Goal: Task Accomplishment & Management: Use online tool/utility

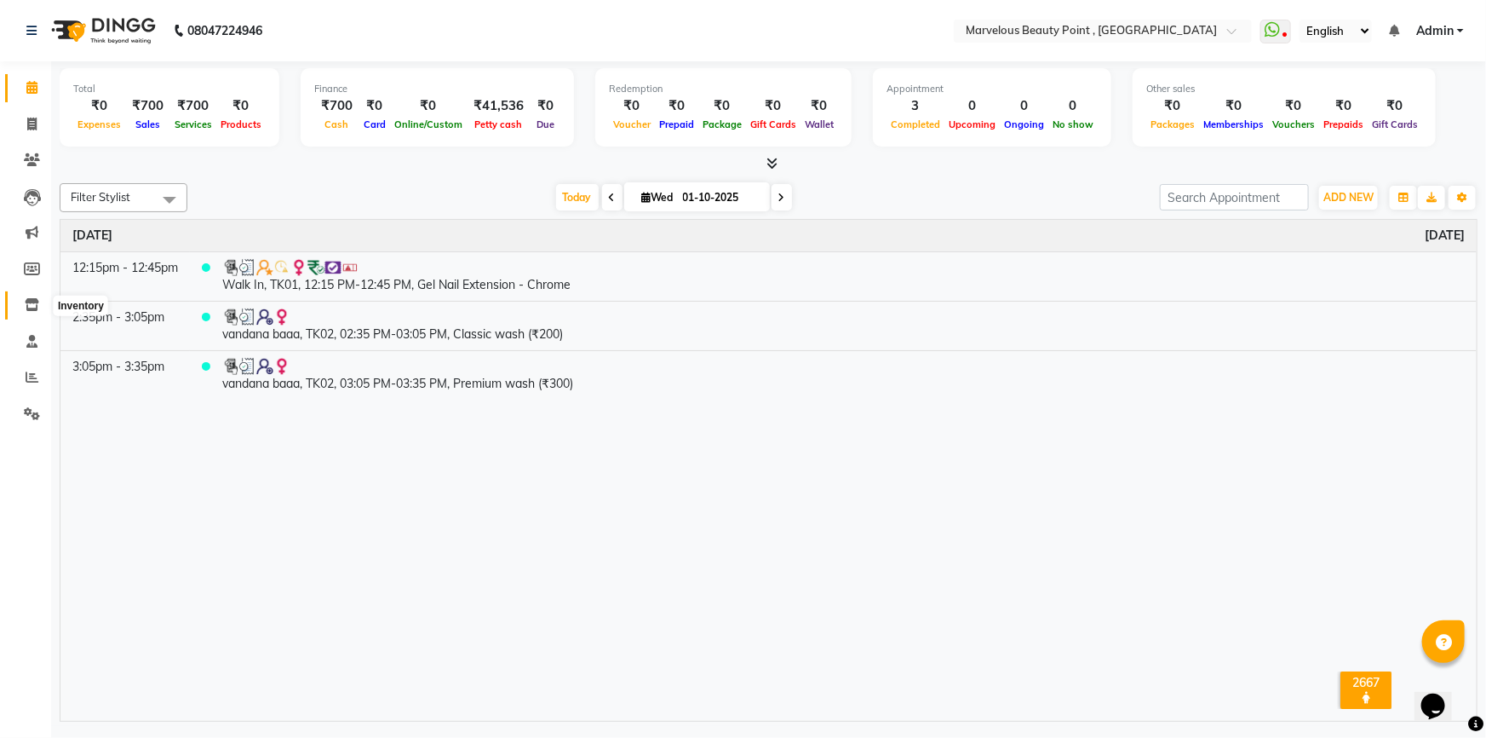
click at [35, 312] on span at bounding box center [32, 306] width 30 height 20
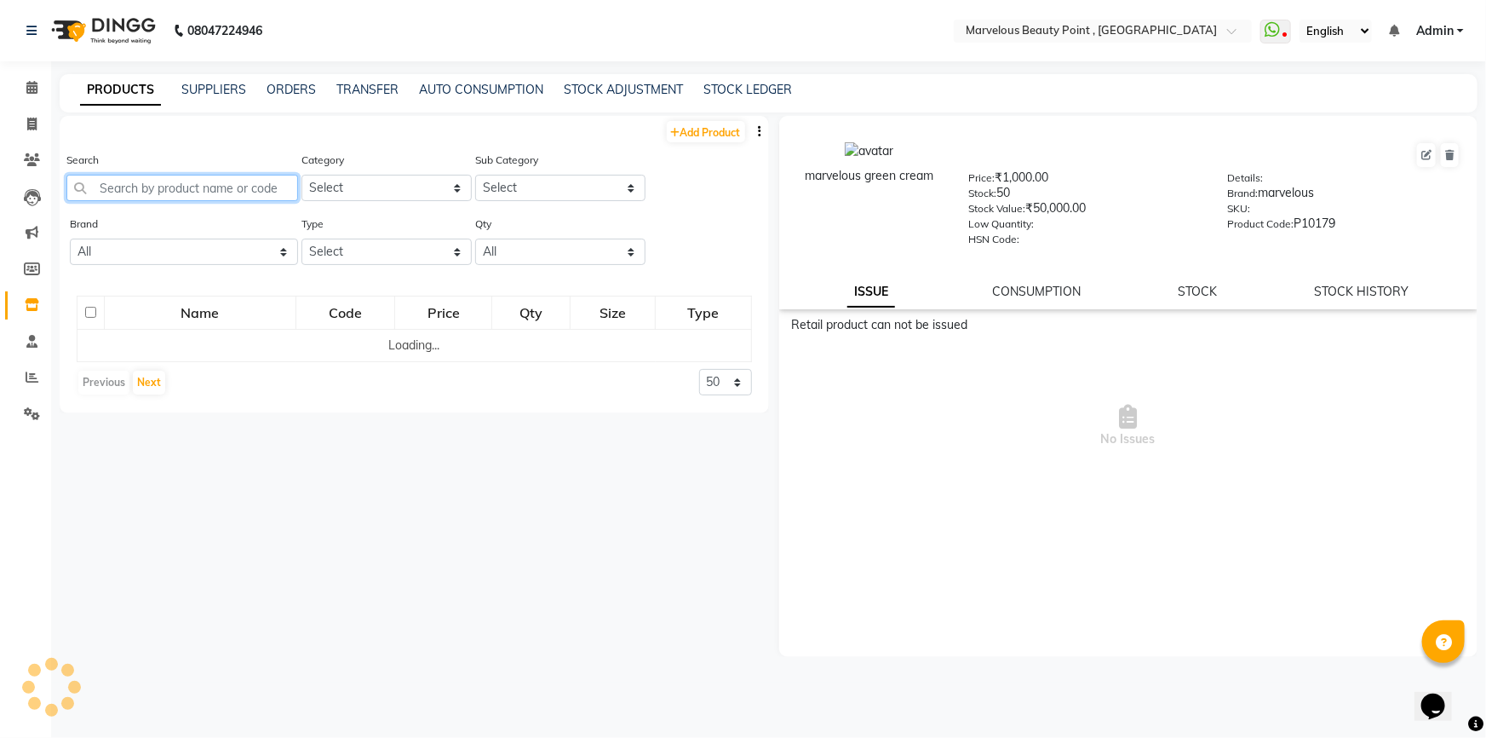
click at [137, 190] on input "text" at bounding box center [182, 188] width 232 height 26
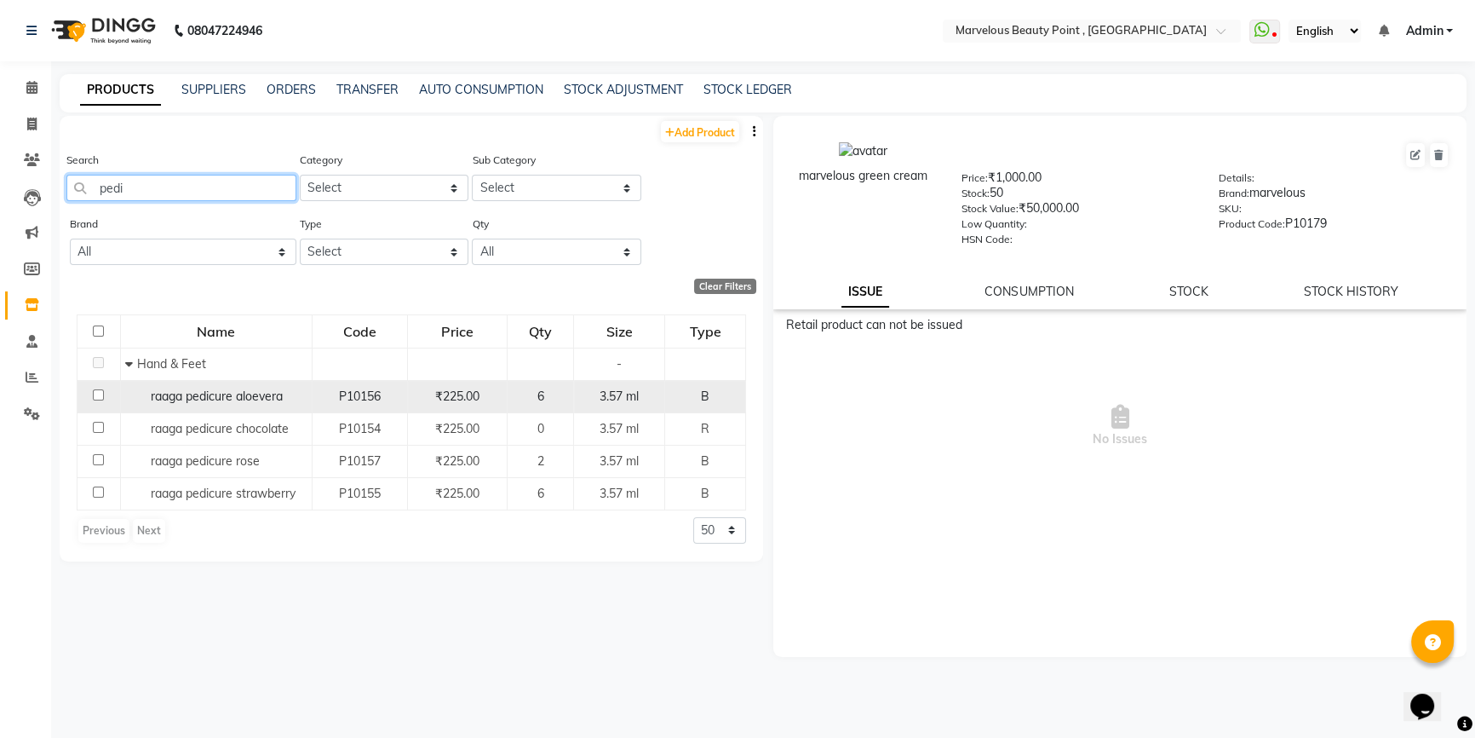
type input "pedi"
click at [95, 397] on input "checkbox" at bounding box center [98, 394] width 11 height 11
checkbox input "true"
select select
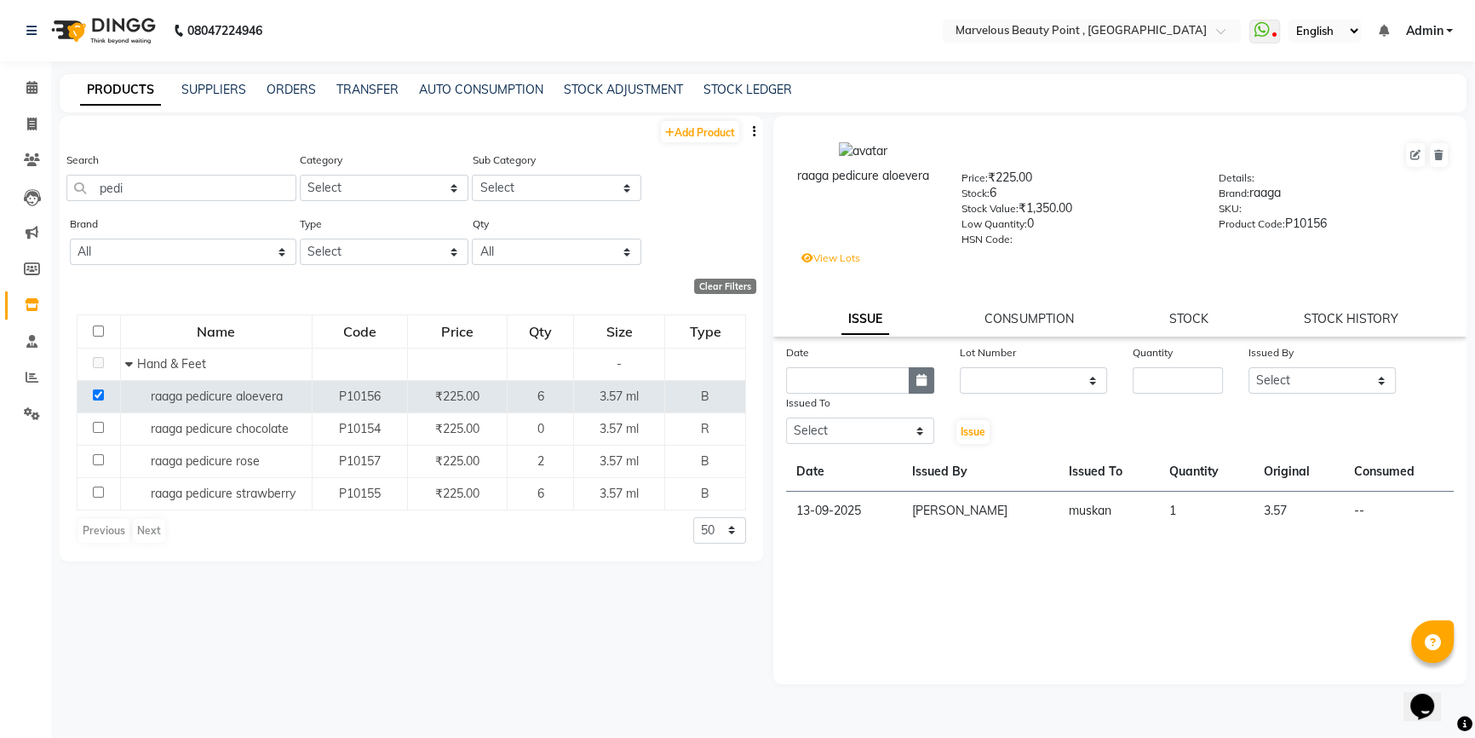
click at [914, 385] on button "button" at bounding box center [922, 380] width 26 height 26
select select "10"
select select "2025"
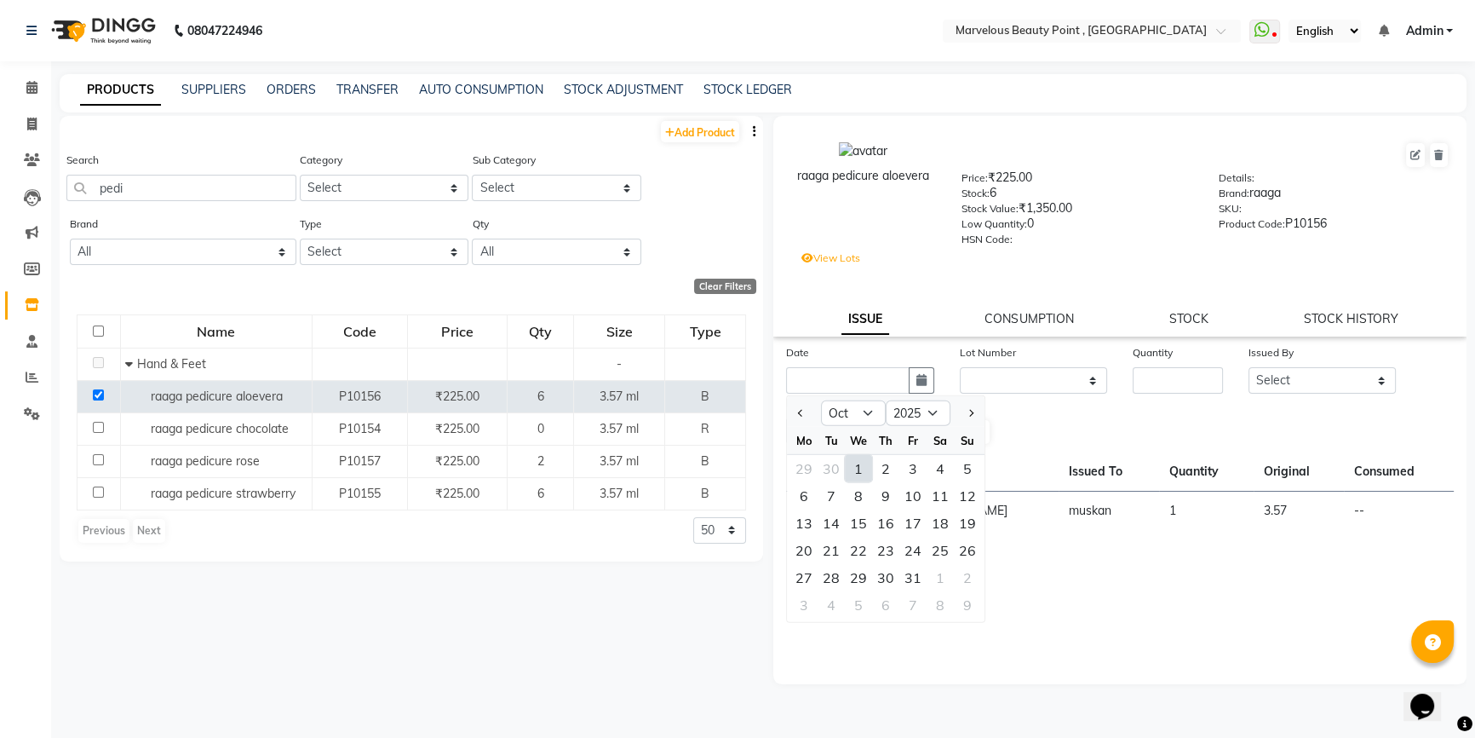
click at [863, 474] on div "1" at bounding box center [858, 468] width 27 height 27
type input "01-10-2025"
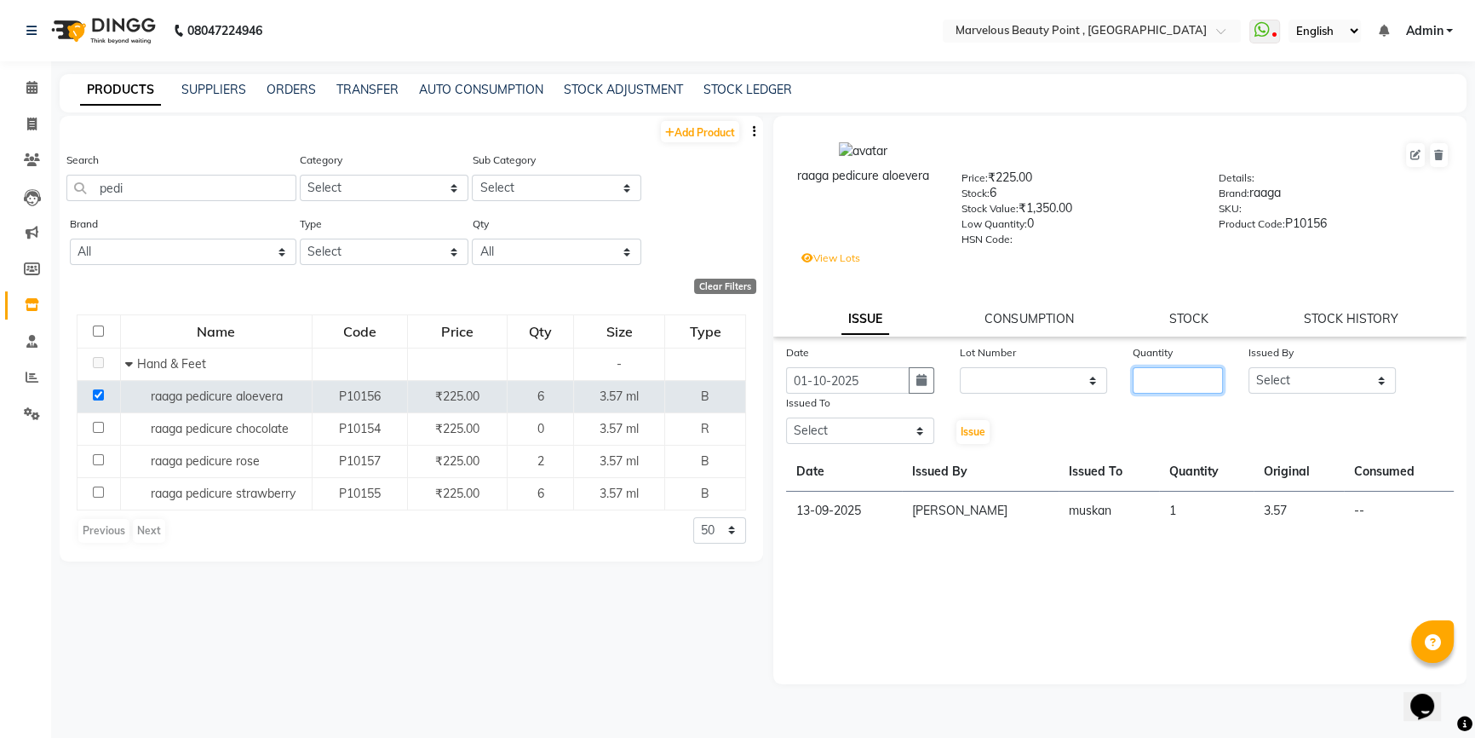
click at [1164, 394] on input "number" at bounding box center [1178, 380] width 90 height 26
type input "1"
click at [1301, 376] on select "Select [PERSON_NAME] [PERSON_NAME] [PERSON_NAME]" at bounding box center [1323, 380] width 148 height 26
select select "66155"
click at [1249, 371] on select "Select [PERSON_NAME] [PERSON_NAME] [PERSON_NAME]" at bounding box center [1323, 380] width 148 height 26
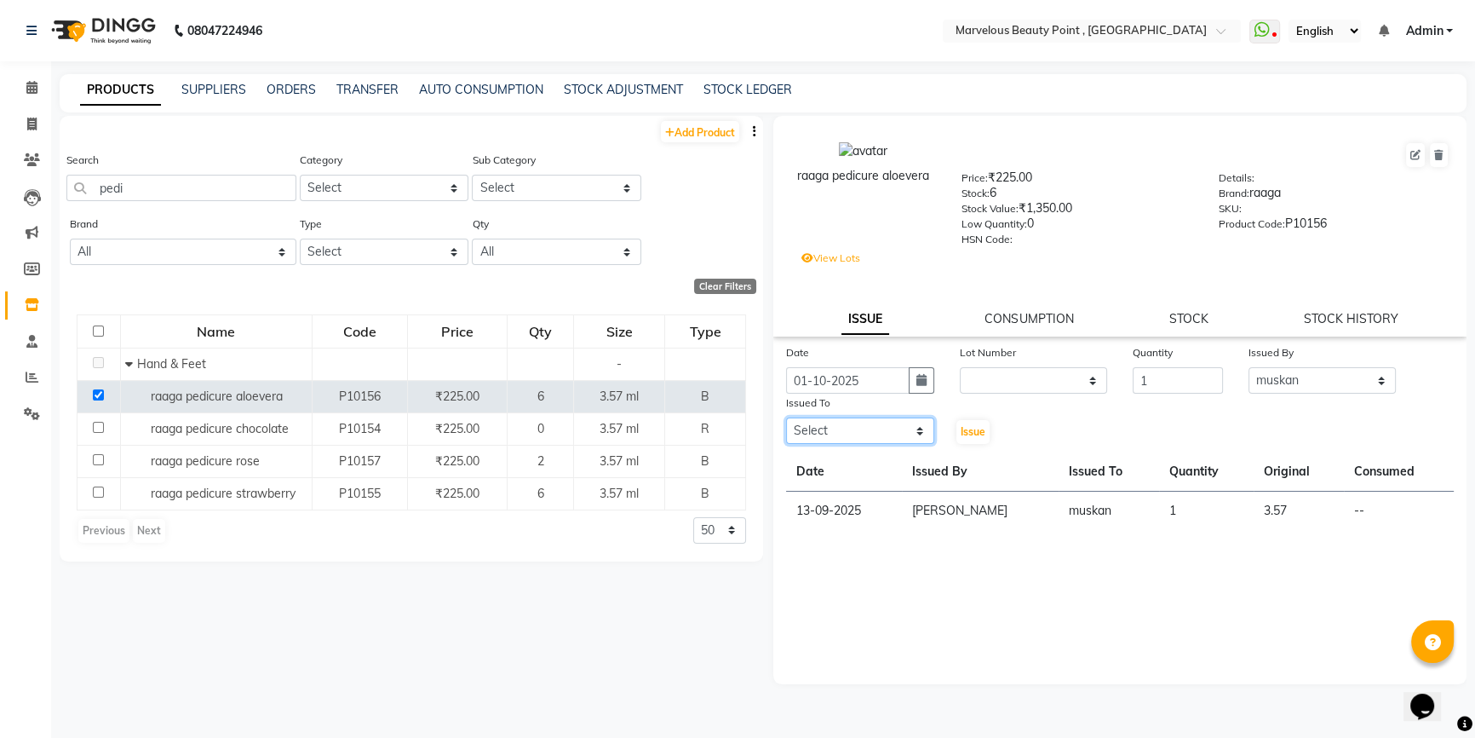
click at [886, 444] on select "Select [PERSON_NAME] [PERSON_NAME] [PERSON_NAME]" at bounding box center [860, 430] width 148 height 26
select select "48482"
click at [786, 422] on select "Select [PERSON_NAME] [PERSON_NAME] [PERSON_NAME]" at bounding box center [860, 430] width 148 height 26
click at [971, 438] on span "Issue" at bounding box center [973, 431] width 25 height 13
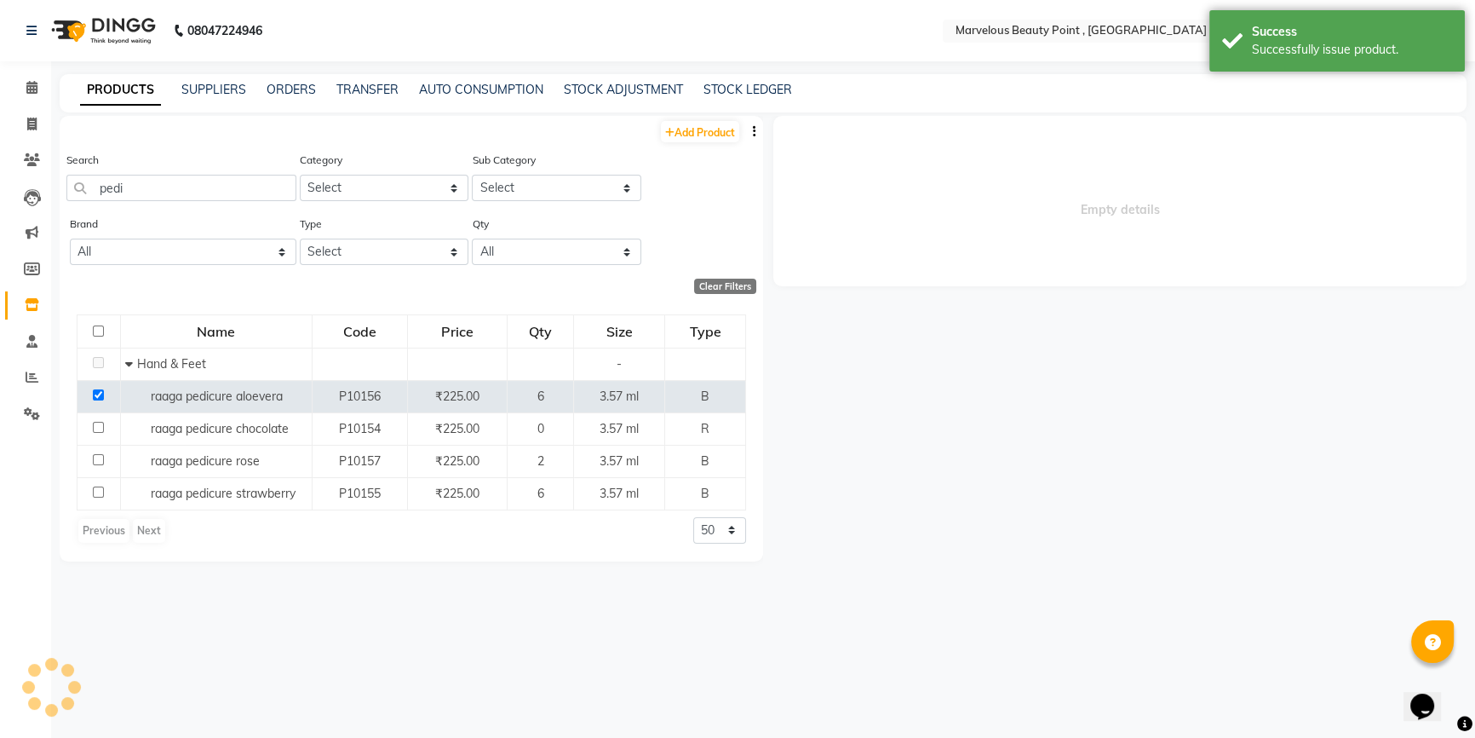
select select
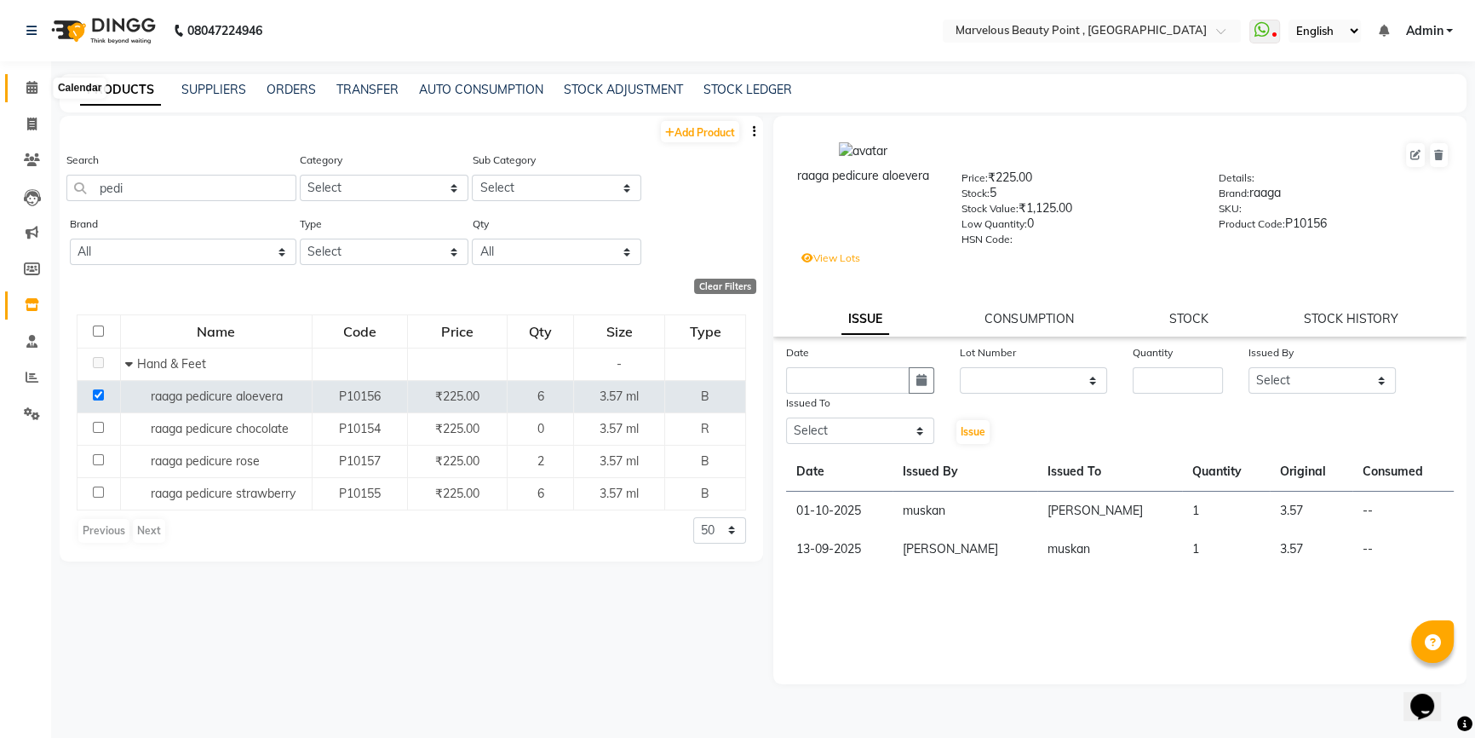
click at [24, 85] on span at bounding box center [32, 88] width 30 height 20
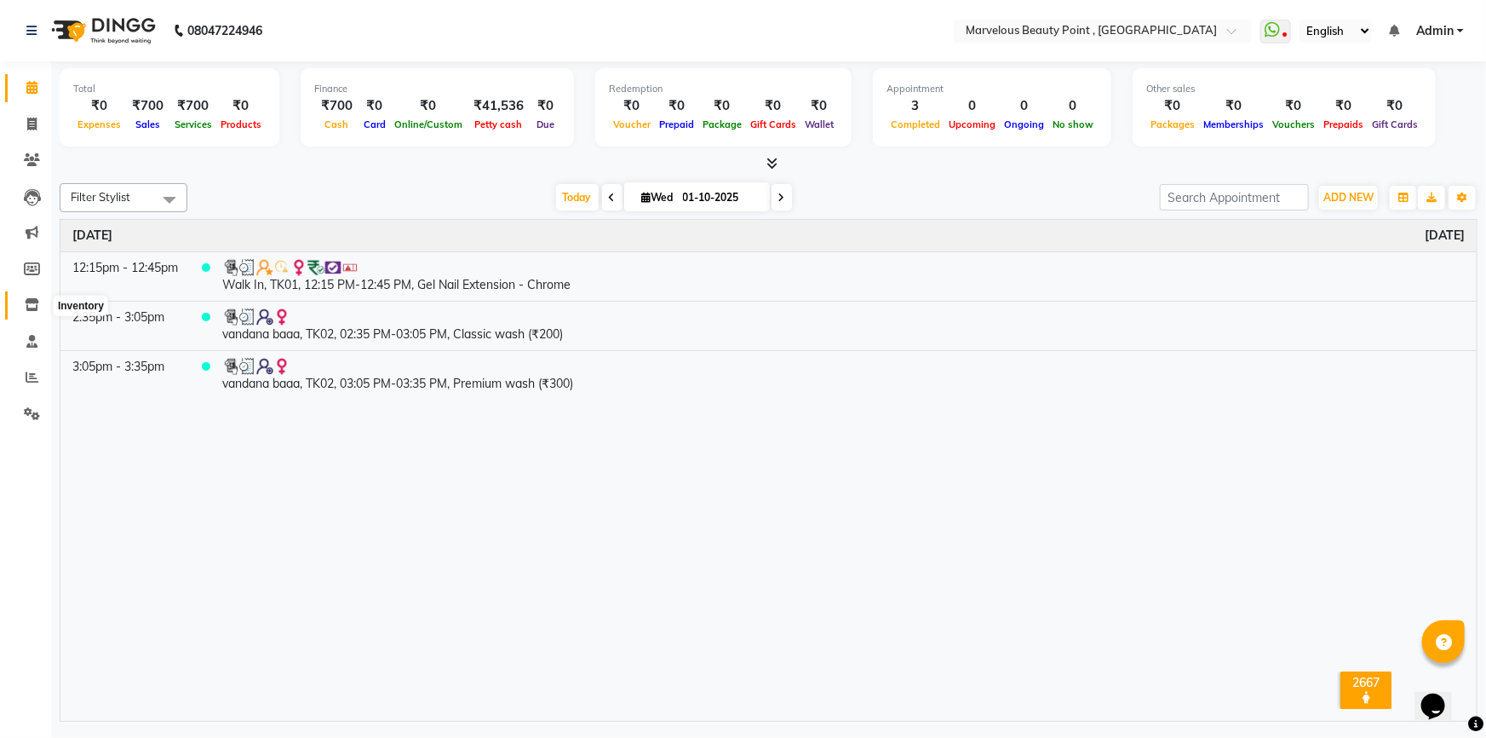
click at [28, 307] on icon at bounding box center [32, 304] width 14 height 13
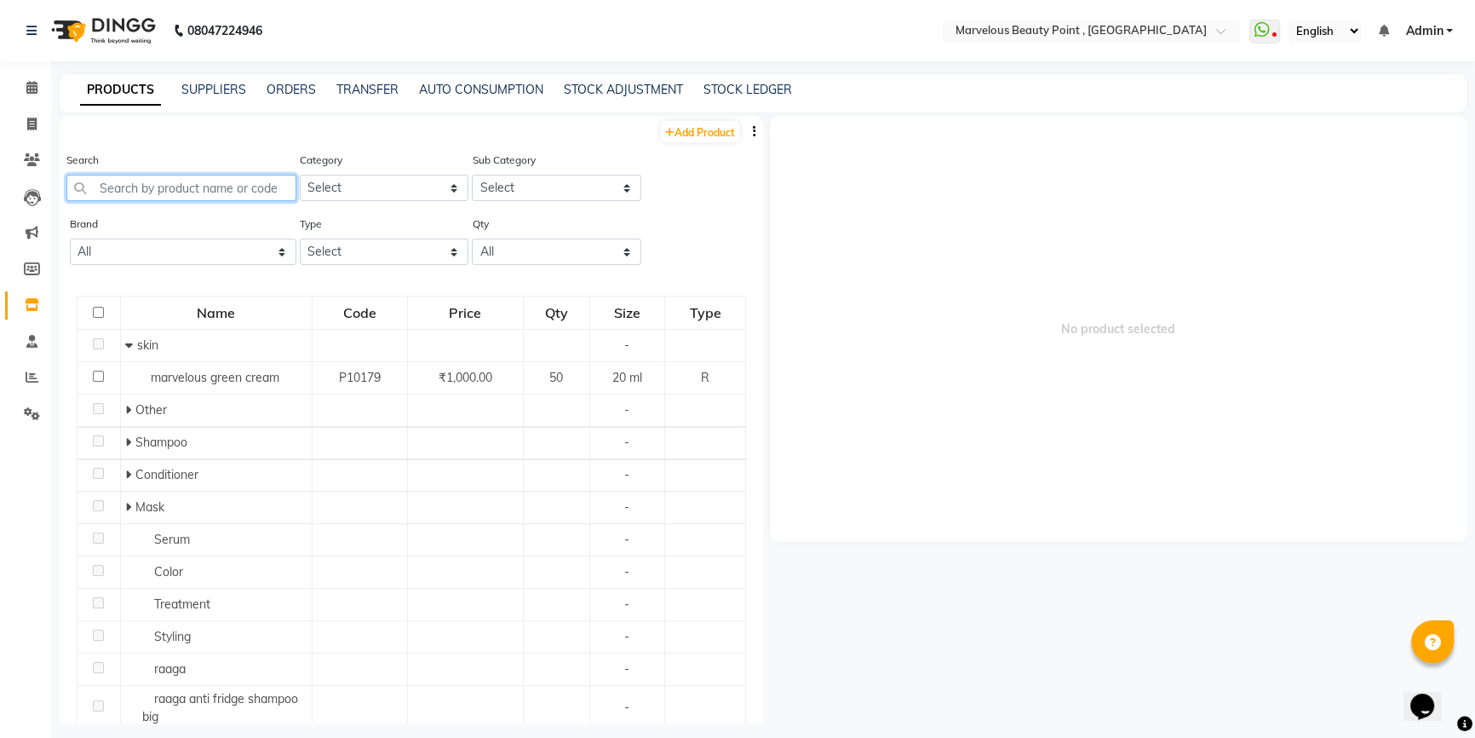
click at [161, 191] on input "text" at bounding box center [181, 188] width 230 height 26
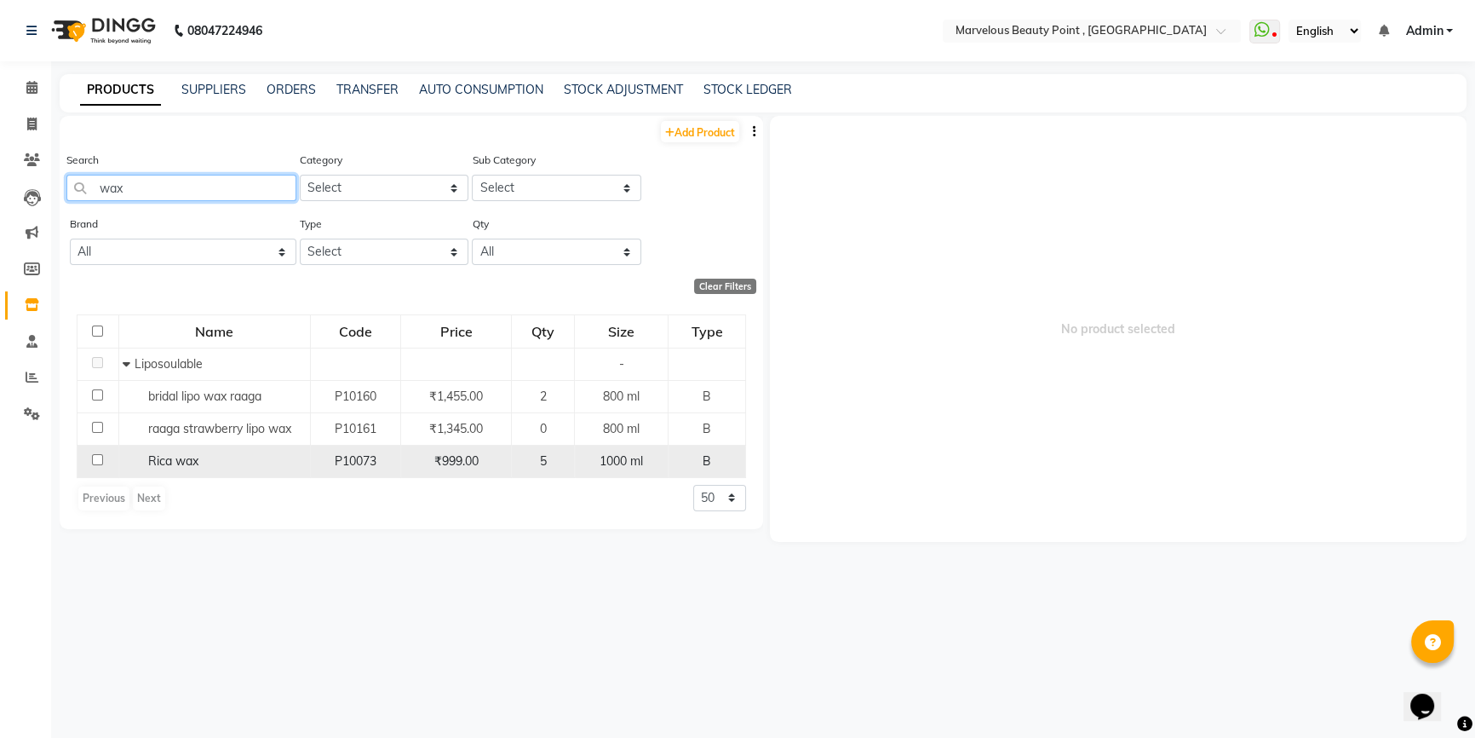
type input "wax"
click at [234, 468] on div "Rica wax" at bounding box center [214, 461] width 182 height 18
select select
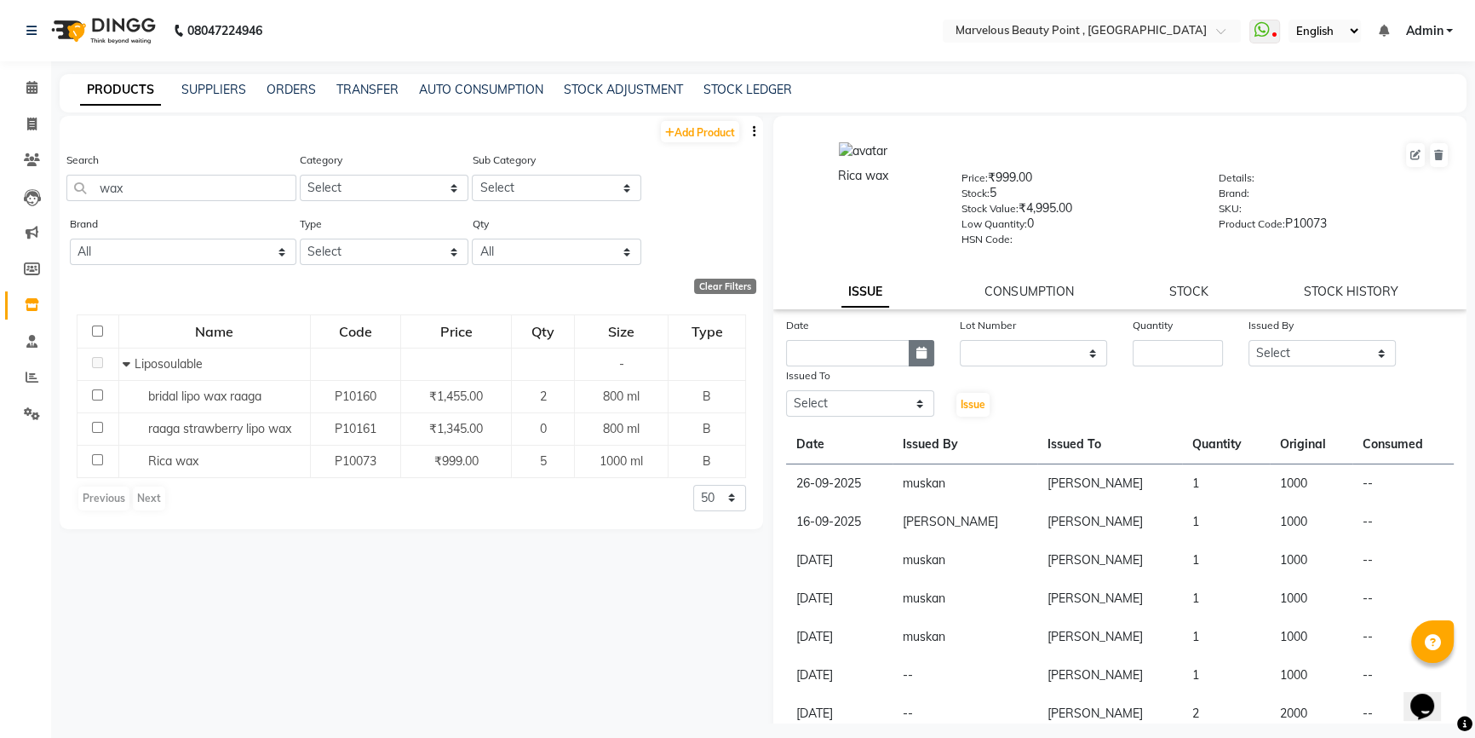
click at [917, 358] on icon "button" at bounding box center [922, 353] width 10 height 12
select select "10"
select select "2025"
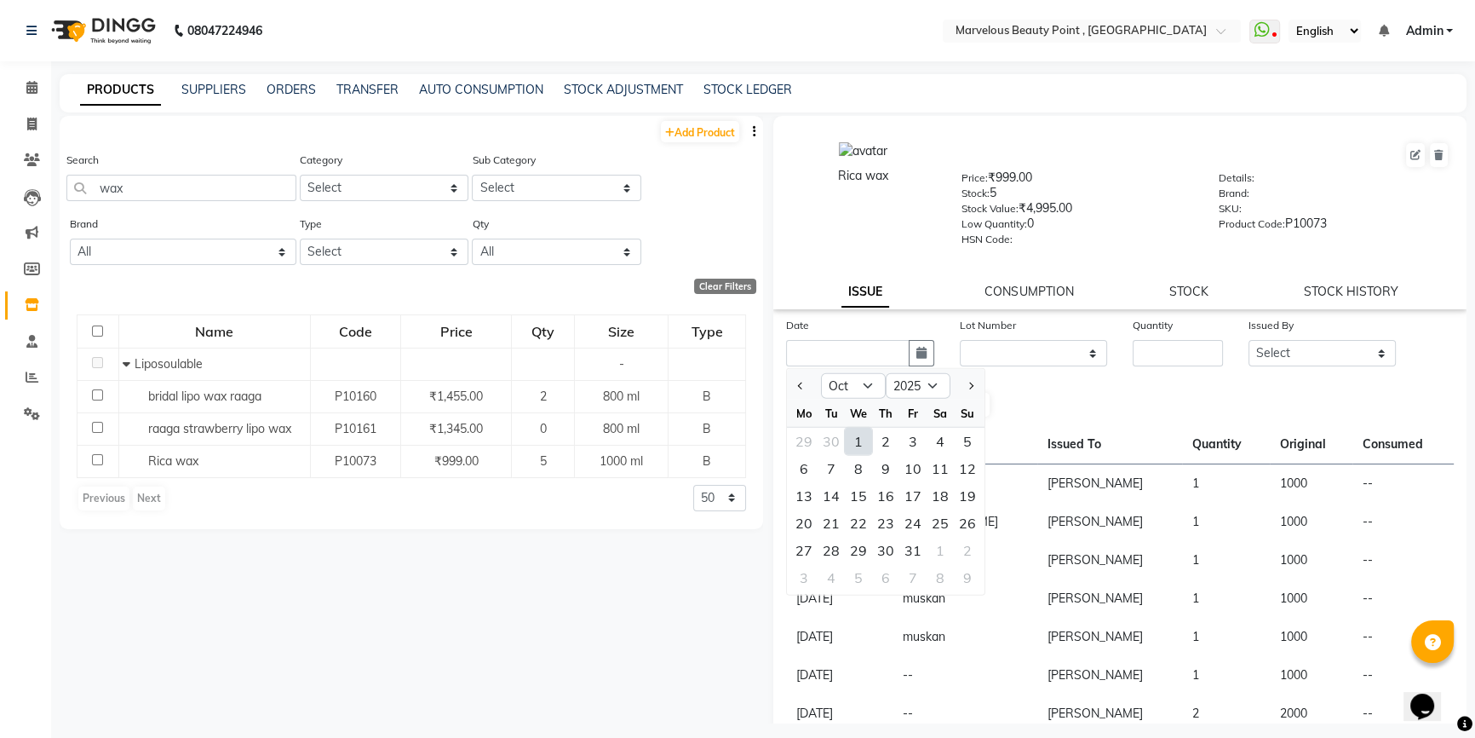
click at [858, 451] on div "1" at bounding box center [858, 441] width 27 height 27
type input "01-10-2025"
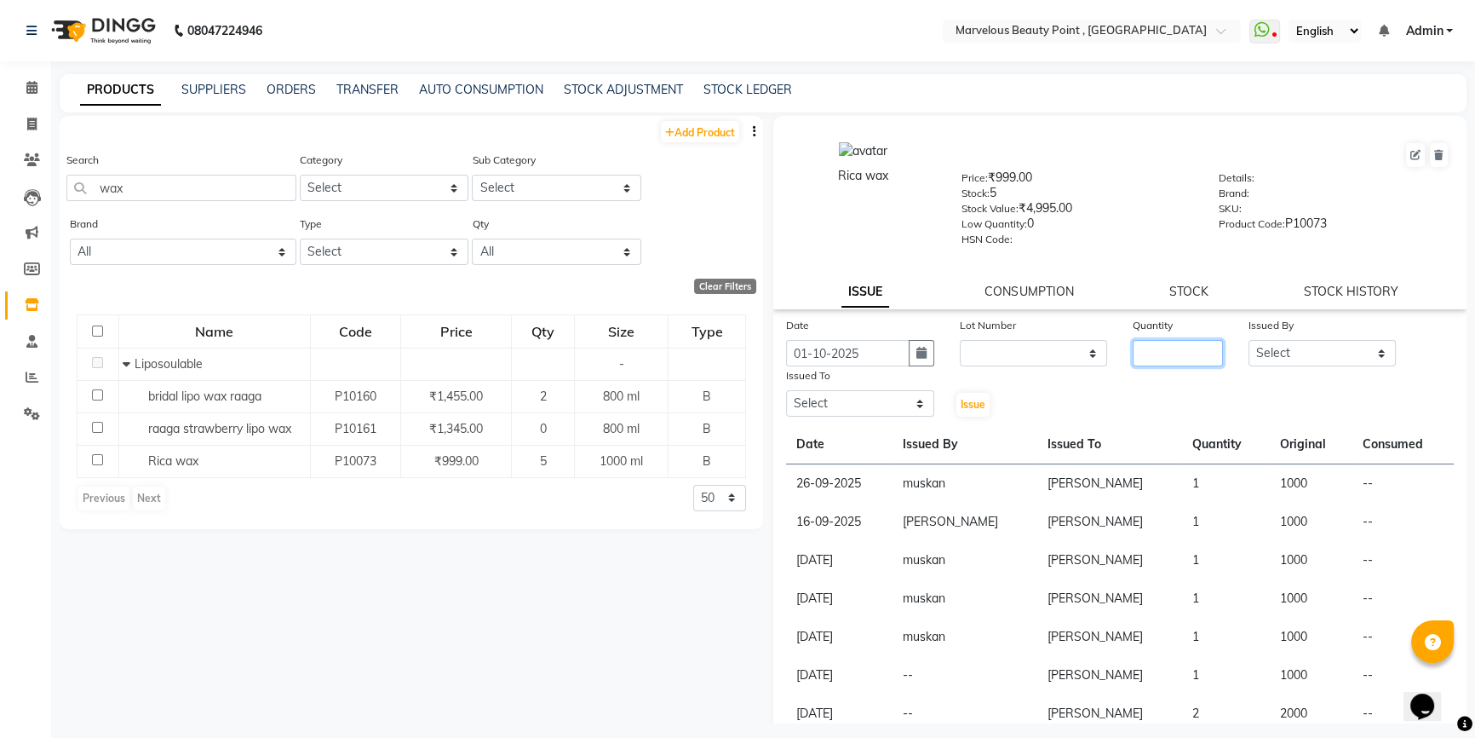
click at [1141, 363] on input "number" at bounding box center [1178, 353] width 90 height 26
type input "1"
click at [1286, 359] on select "Select [PERSON_NAME] [PERSON_NAME] [PERSON_NAME]" at bounding box center [1323, 353] width 148 height 26
select select "66155"
click at [1249, 343] on select "Select [PERSON_NAME] [PERSON_NAME] [PERSON_NAME]" at bounding box center [1323, 353] width 148 height 26
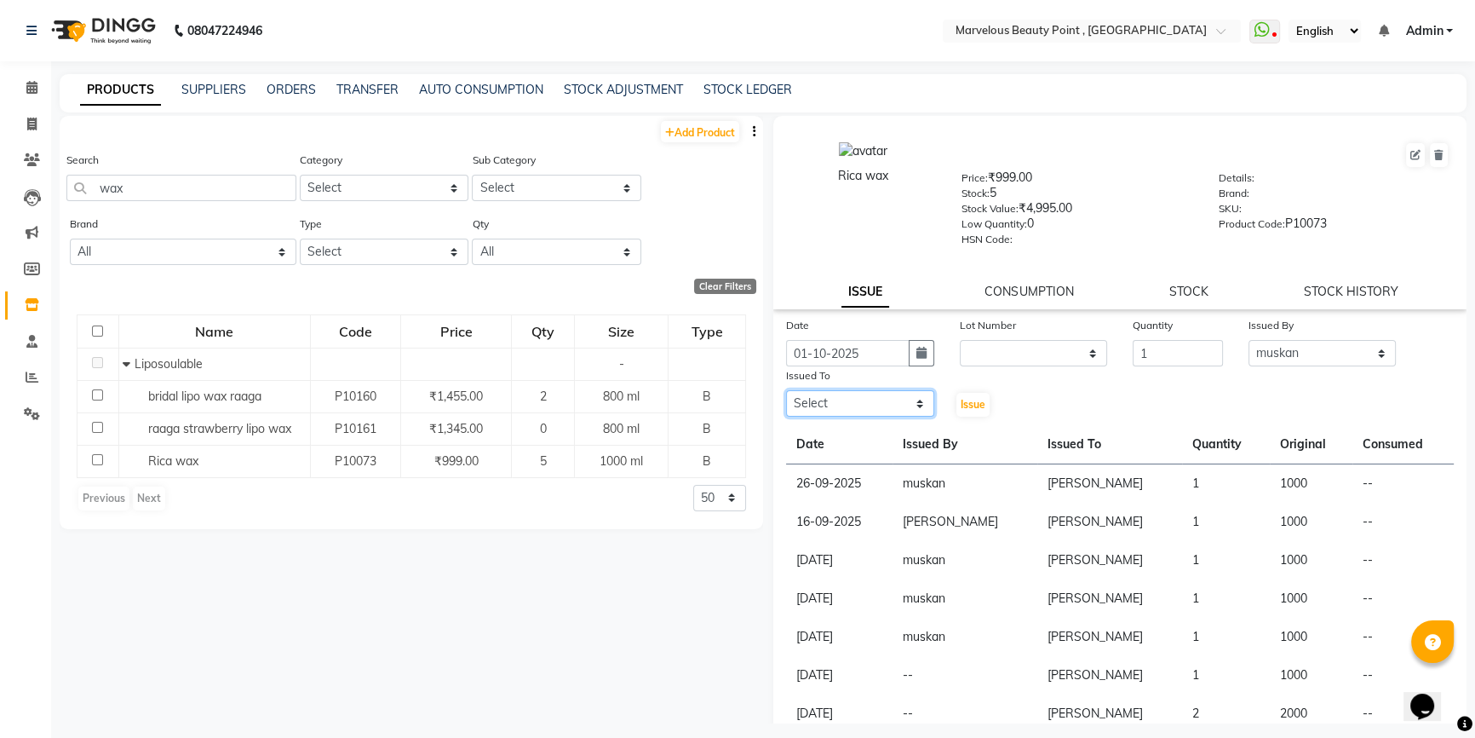
click at [862, 399] on select "Select [PERSON_NAME] [PERSON_NAME] [PERSON_NAME]" at bounding box center [860, 403] width 148 height 26
select select "48482"
click at [786, 394] on select "Select [PERSON_NAME] [PERSON_NAME] [PERSON_NAME]" at bounding box center [860, 403] width 148 height 26
click at [980, 399] on button "Issue" at bounding box center [973, 405] width 33 height 24
select select
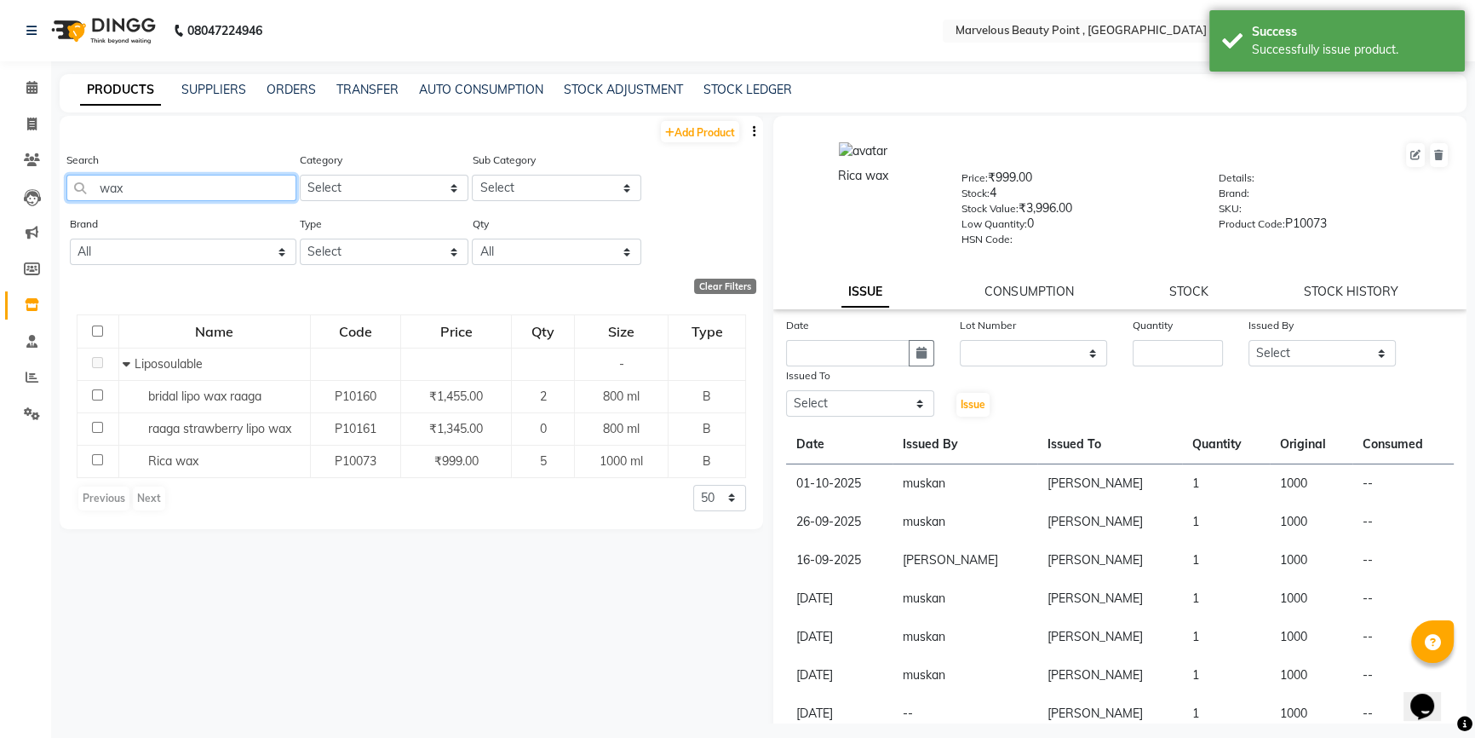
click at [238, 197] on input "wax" at bounding box center [181, 188] width 230 height 26
type input "w"
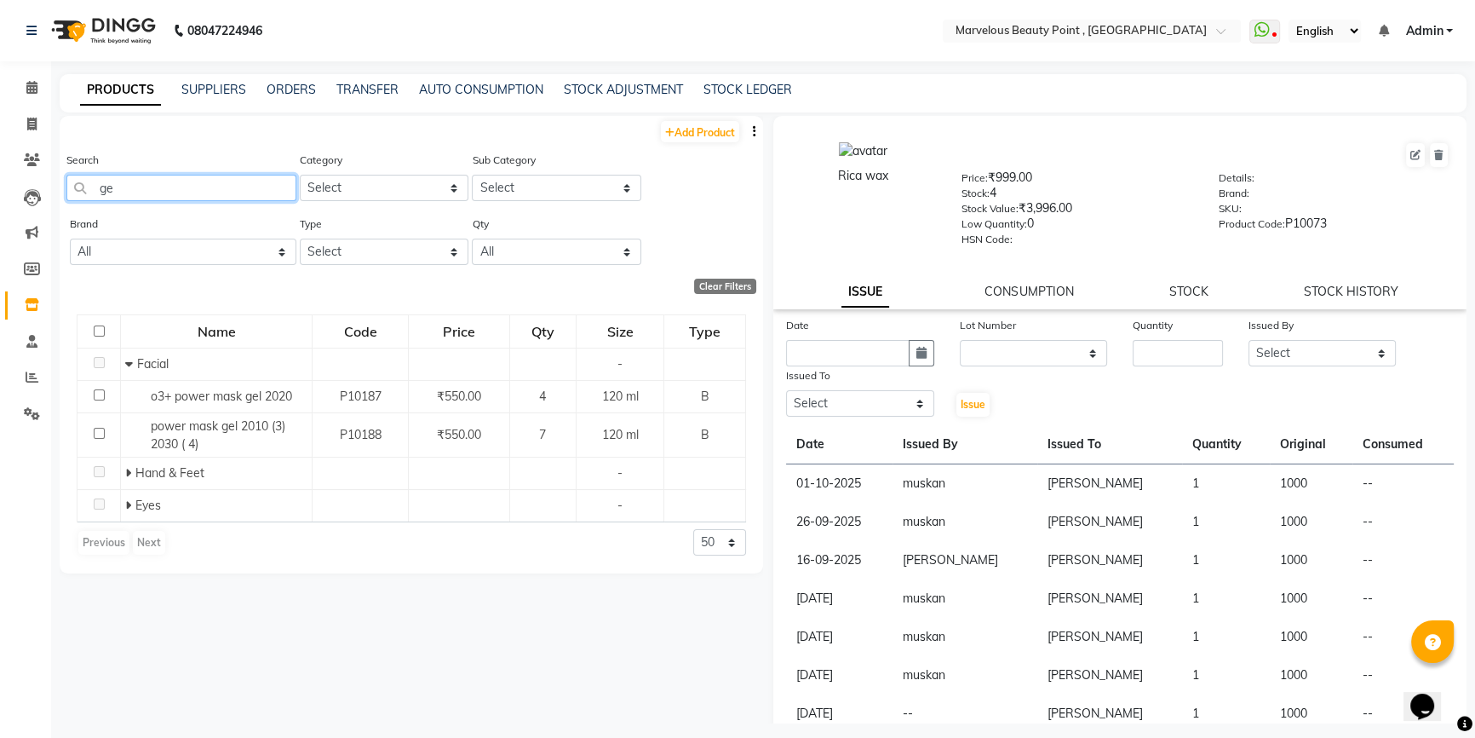
type input "g"
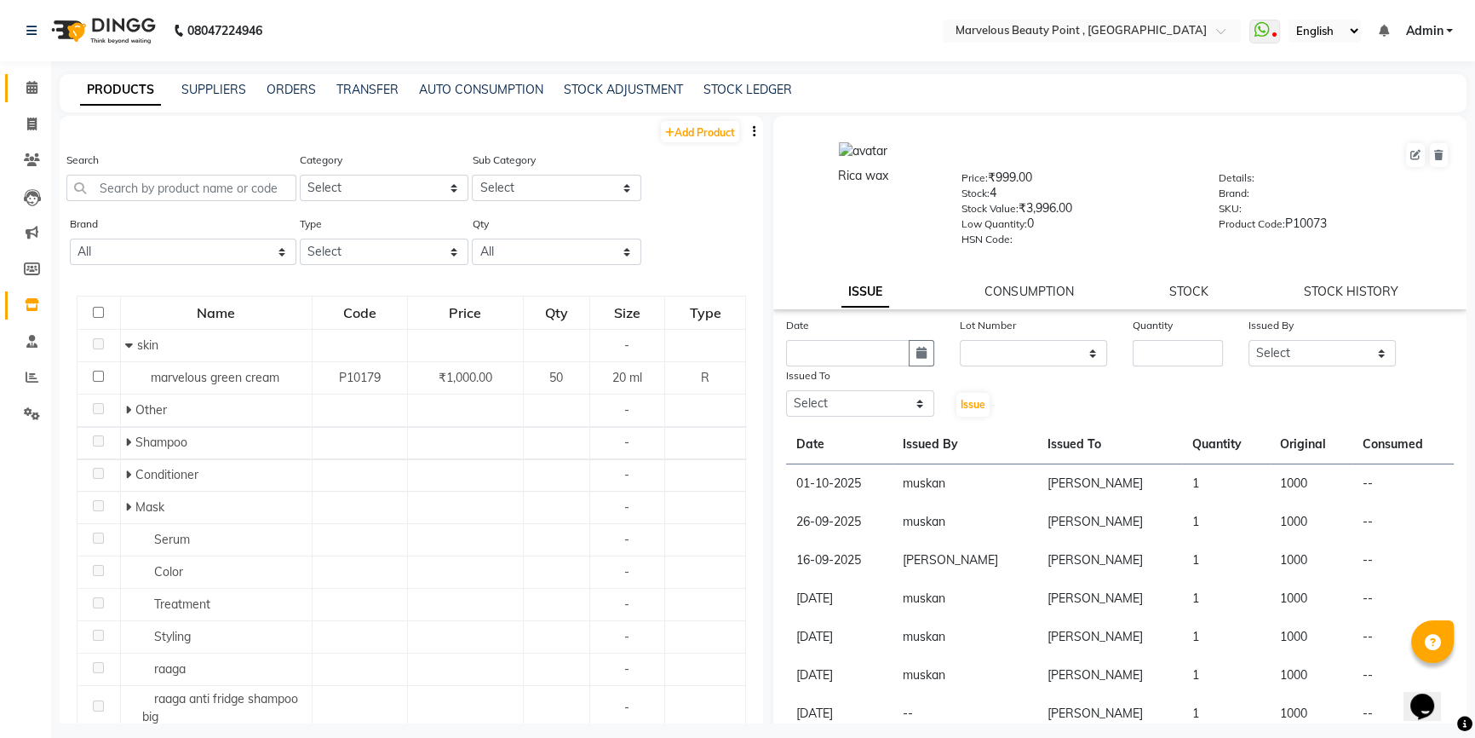
click at [33, 82] on icon at bounding box center [31, 87] width 11 height 13
